Goal: Transaction & Acquisition: Book appointment/travel/reservation

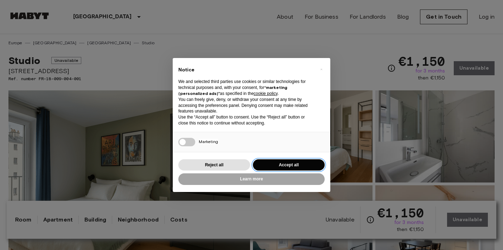
click at [296, 165] on button "Accept all" at bounding box center [289, 165] width 72 height 12
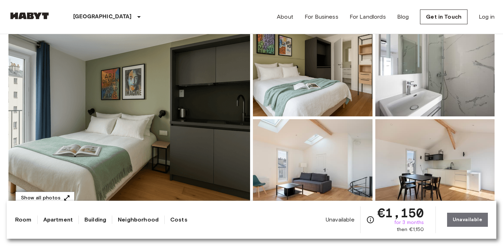
scroll to position [61, 0]
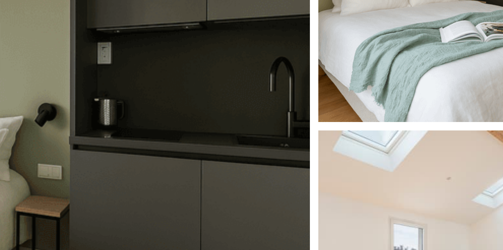
click at [217, 121] on img at bounding box center [129, 122] width 242 height 187
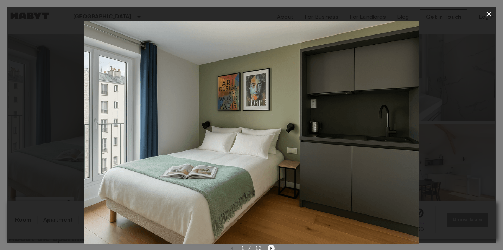
click at [271, 248] on icon "Next image" at bounding box center [271, 248] width 1 height 3
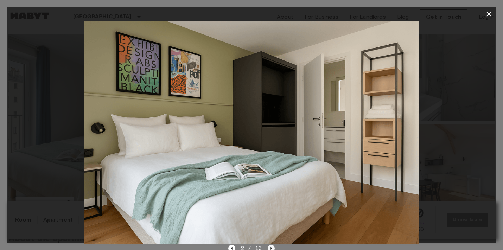
click at [273, 246] on icon "Next image" at bounding box center [271, 248] width 7 height 7
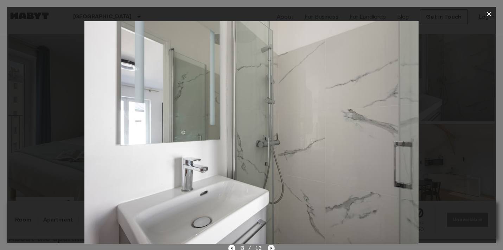
click at [269, 249] on icon "Next image" at bounding box center [271, 248] width 7 height 7
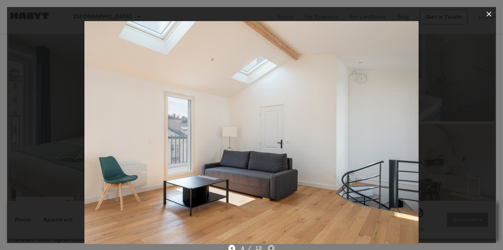
click at [269, 249] on icon "Next image" at bounding box center [271, 248] width 7 height 7
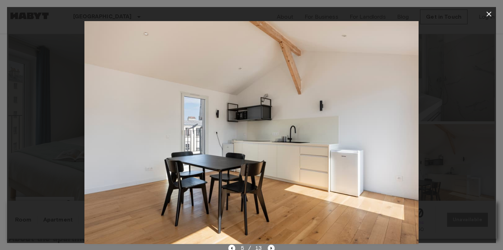
click at [271, 249] on icon "Next image" at bounding box center [271, 248] width 1 height 3
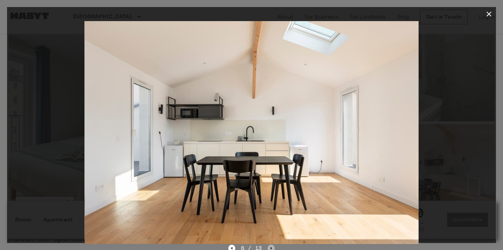
click at [271, 249] on icon "Next image" at bounding box center [271, 248] width 1 height 3
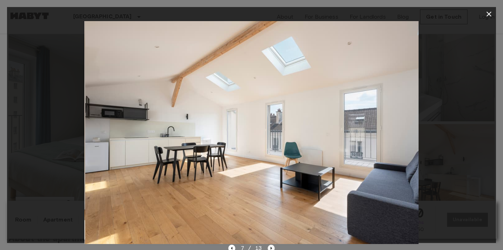
click at [271, 249] on icon "Next image" at bounding box center [271, 248] width 1 height 3
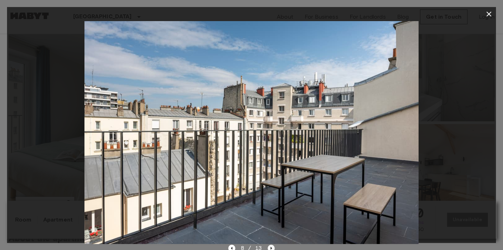
click at [271, 249] on icon "Next image" at bounding box center [271, 248] width 1 height 3
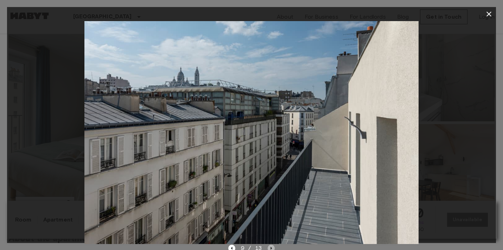
click at [271, 248] on icon "Next image" at bounding box center [271, 248] width 7 height 7
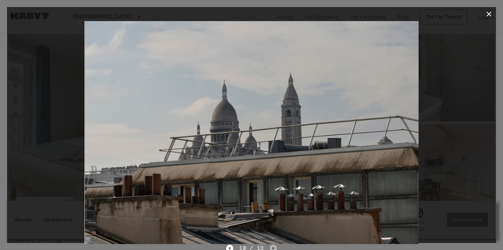
click at [273, 247] on icon "Next image" at bounding box center [273, 248] width 7 height 7
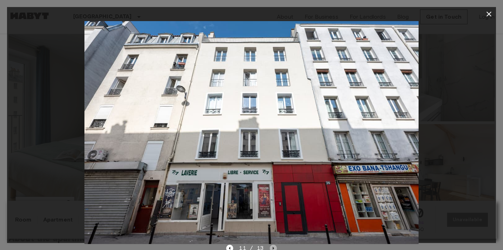
click at [273, 246] on icon "Next image" at bounding box center [273, 248] width 7 height 7
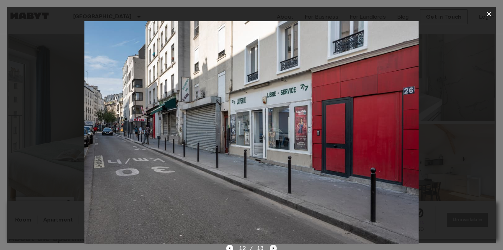
click at [273, 245] on icon "Next image" at bounding box center [273, 248] width 7 height 7
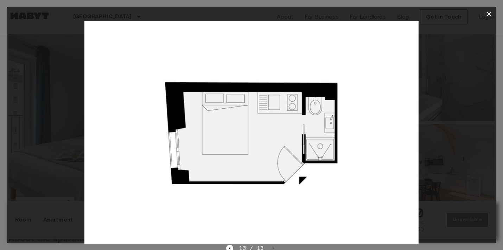
click at [488, 15] on icon "button" at bounding box center [489, 14] width 5 height 5
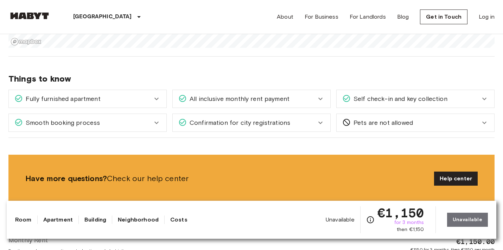
scroll to position [362, 0]
